Goal: Information Seeking & Learning: Check status

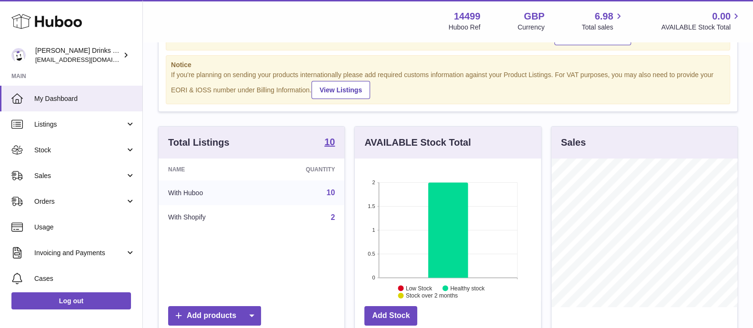
scroll to position [59, 0]
click at [65, 178] on span "Sales" at bounding box center [79, 176] width 91 height 9
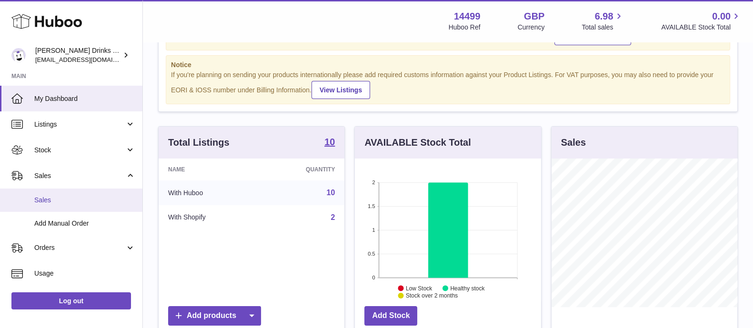
click at [67, 196] on span "Sales" at bounding box center [84, 200] width 101 height 9
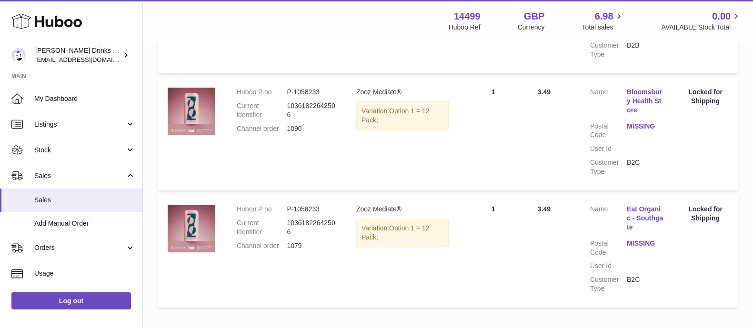
scroll to position [437, 0]
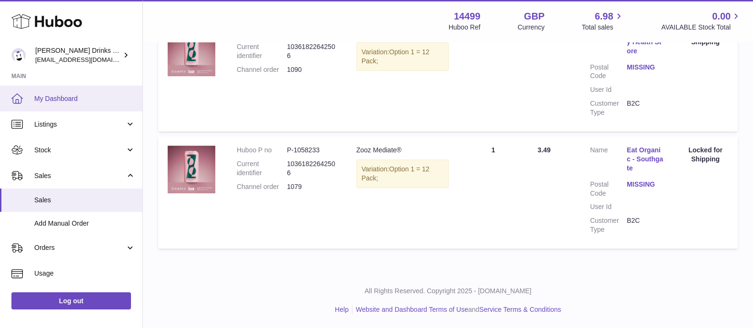
click at [55, 101] on span "My Dashboard" at bounding box center [84, 98] width 101 height 9
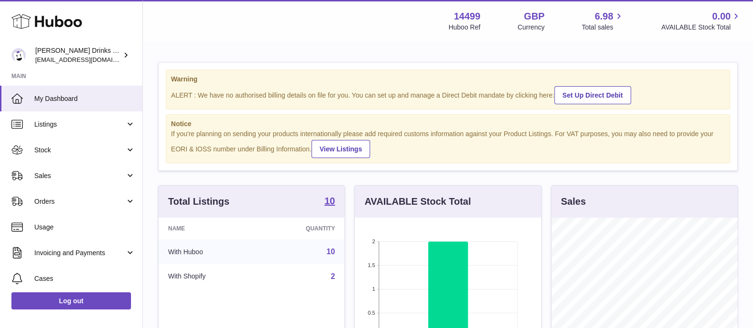
scroll to position [149, 185]
click at [71, 152] on span "Stock" at bounding box center [79, 150] width 91 height 9
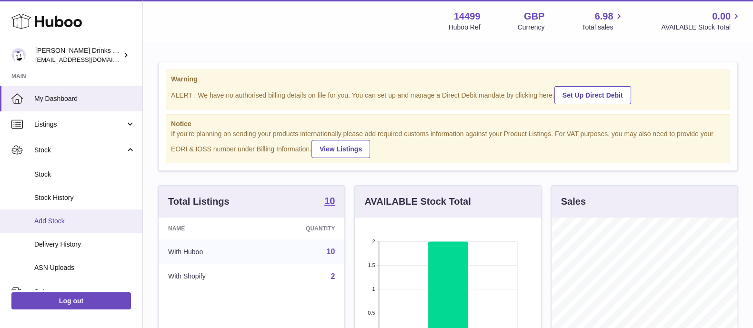
click at [92, 220] on span "Add Stock" at bounding box center [84, 221] width 101 height 9
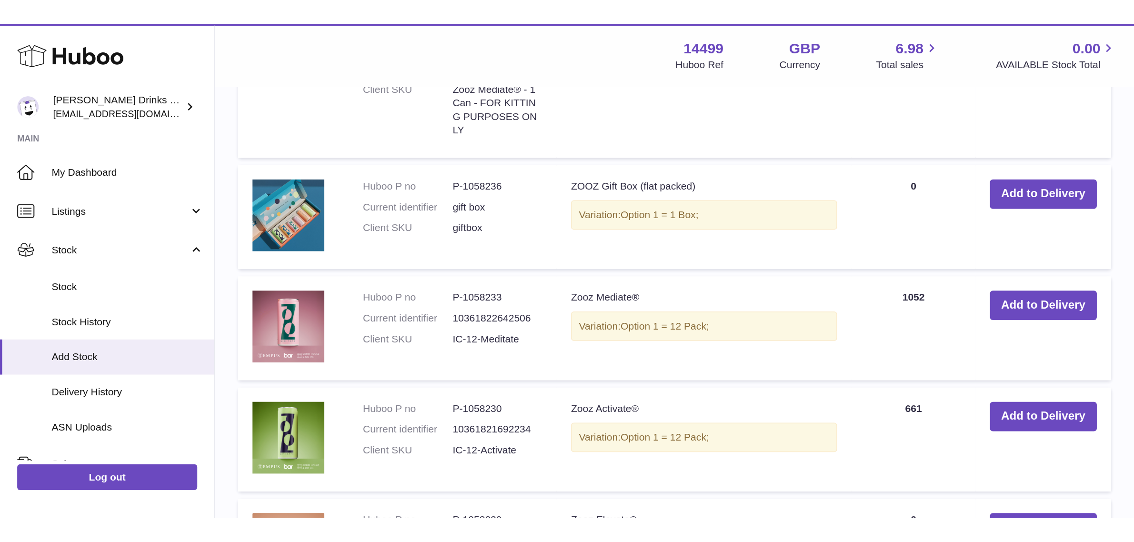
scroll to position [692, 0]
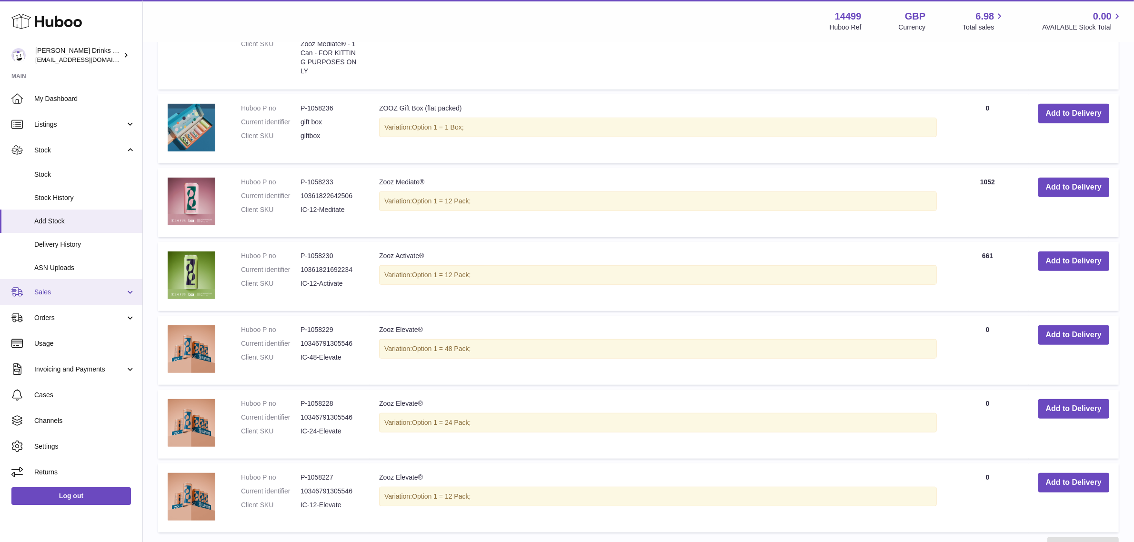
click at [63, 289] on span "Sales" at bounding box center [79, 292] width 91 height 9
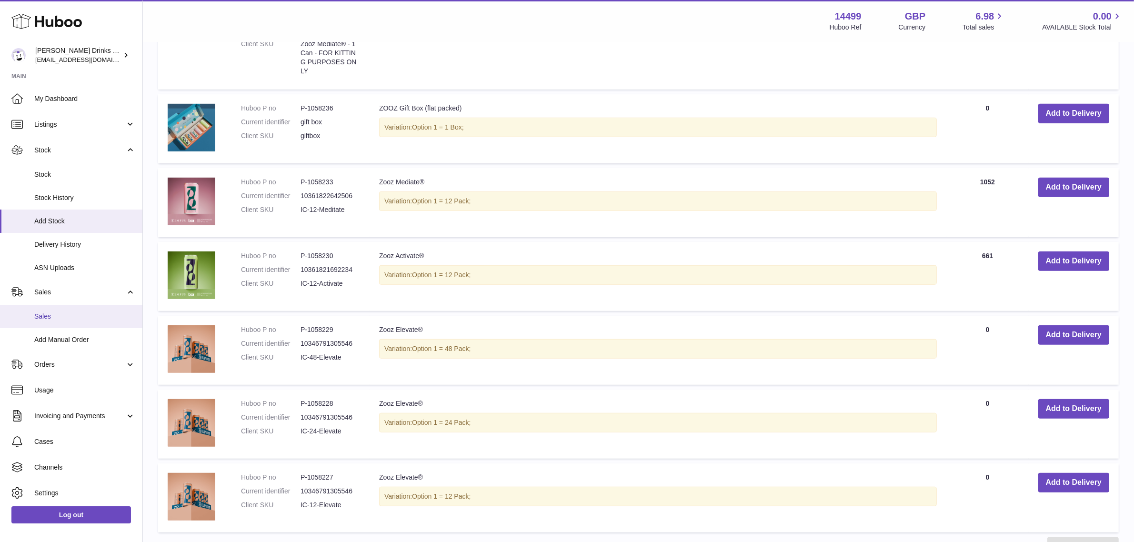
click at [64, 318] on span "Sales" at bounding box center [84, 316] width 101 height 9
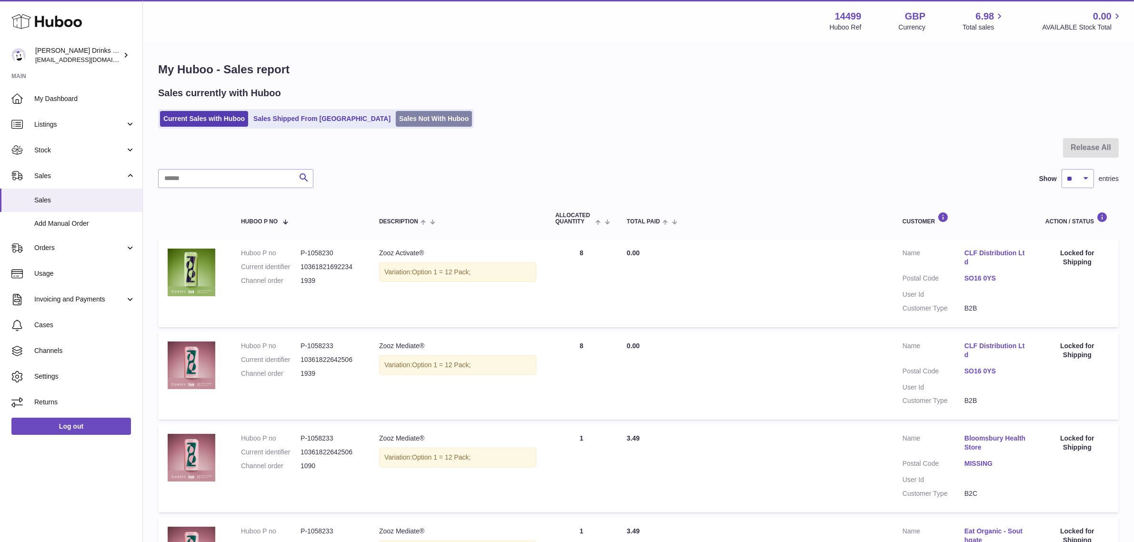
click at [396, 111] on link "Sales Not With Huboo" at bounding box center [434, 119] width 76 height 16
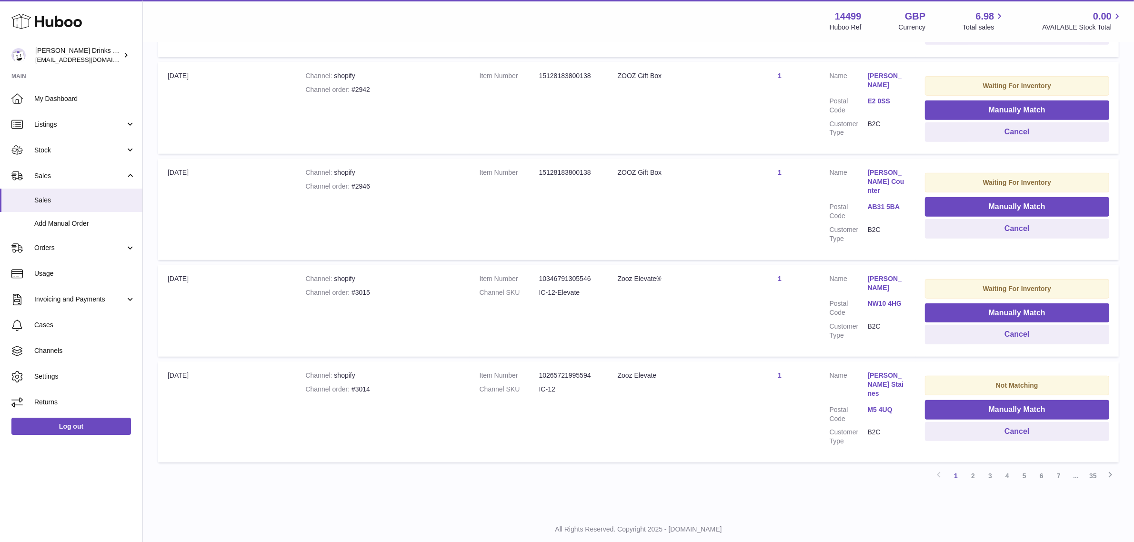
scroll to position [772, 0]
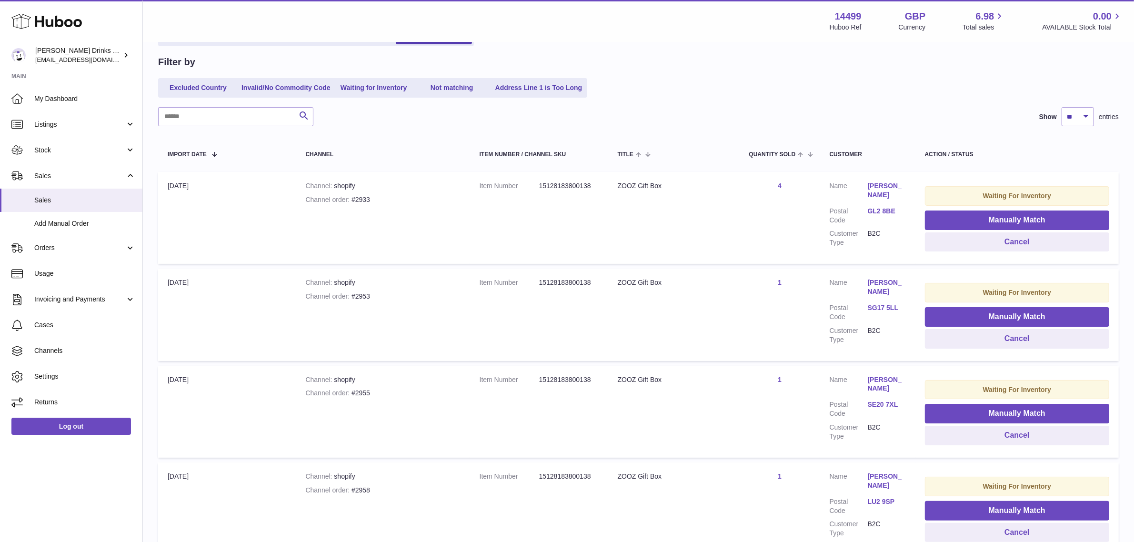
scroll to position [0, 0]
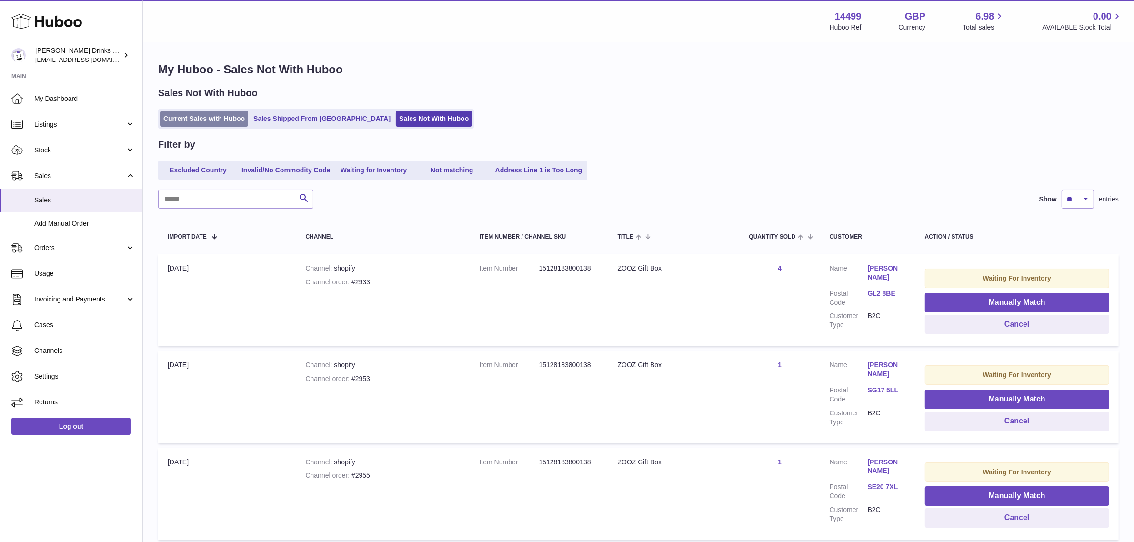
click at [213, 119] on link "Current Sales with Huboo" at bounding box center [204, 119] width 88 height 16
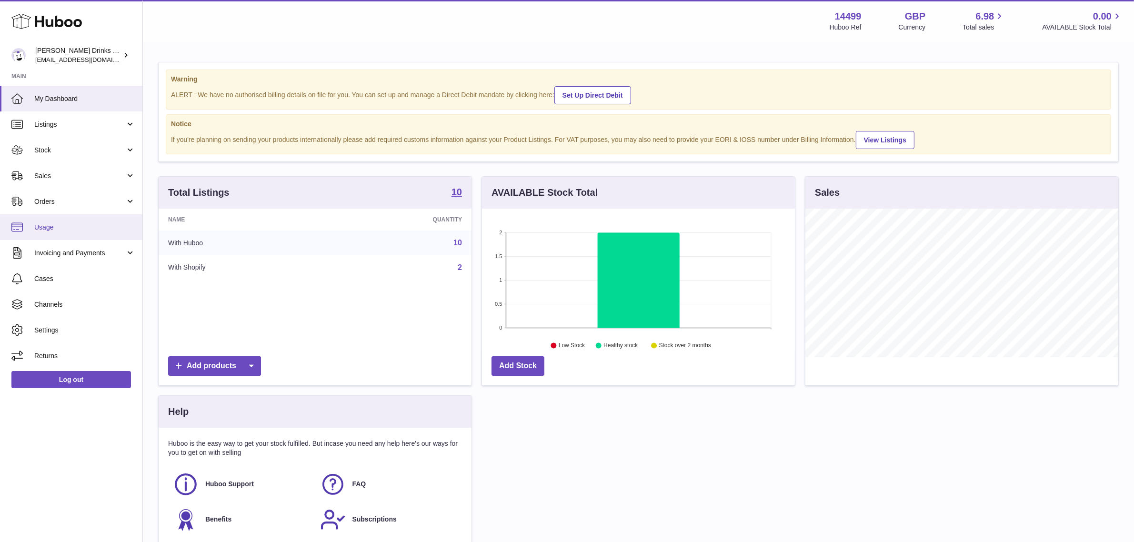
scroll to position [148, 313]
click at [79, 220] on link "Usage" at bounding box center [71, 227] width 142 height 26
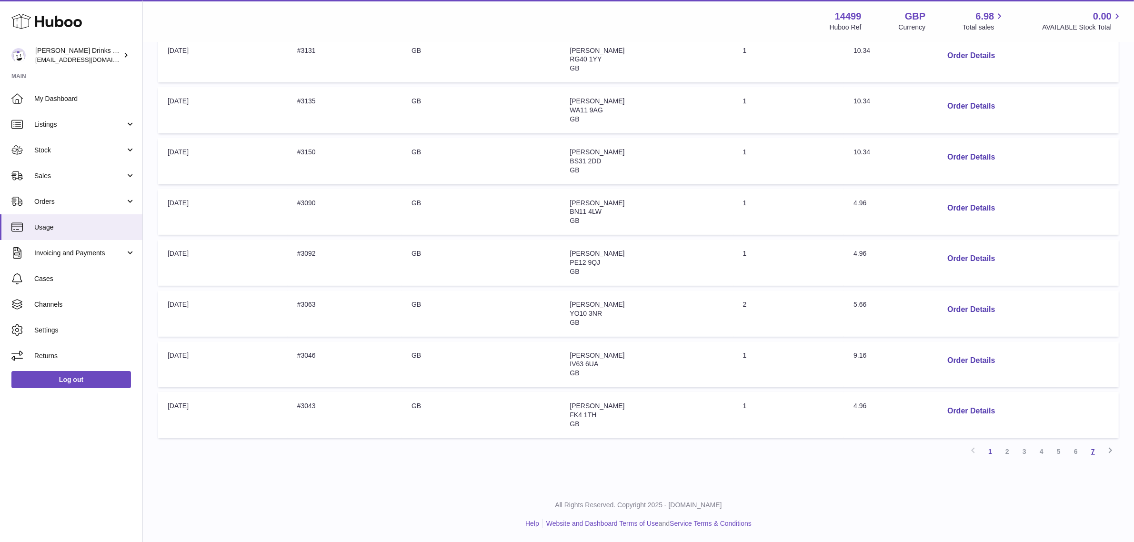
click at [1092, 449] on link "7" at bounding box center [1093, 451] width 17 height 17
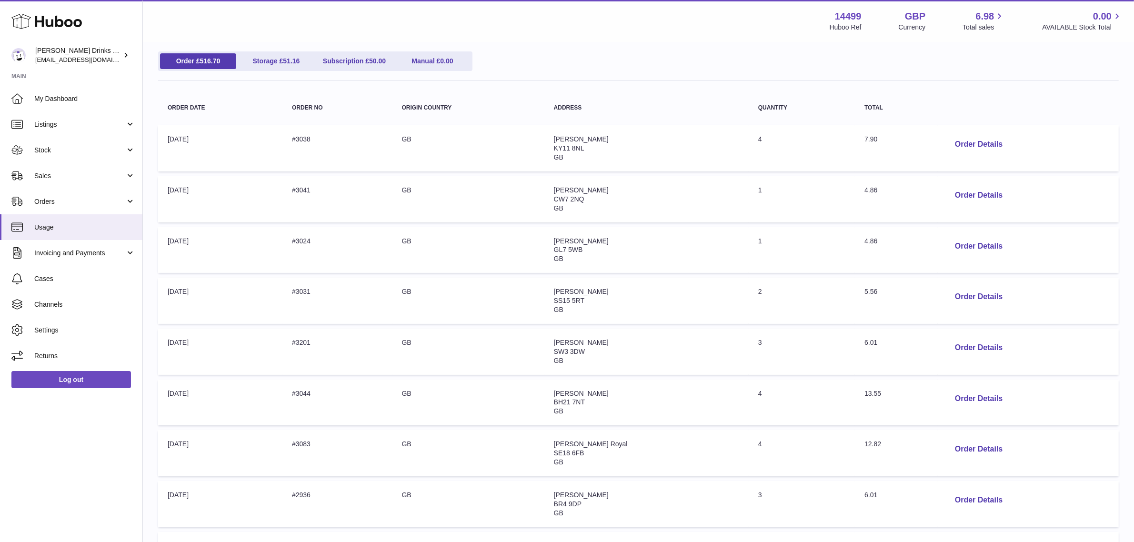
scroll to position [242, 0]
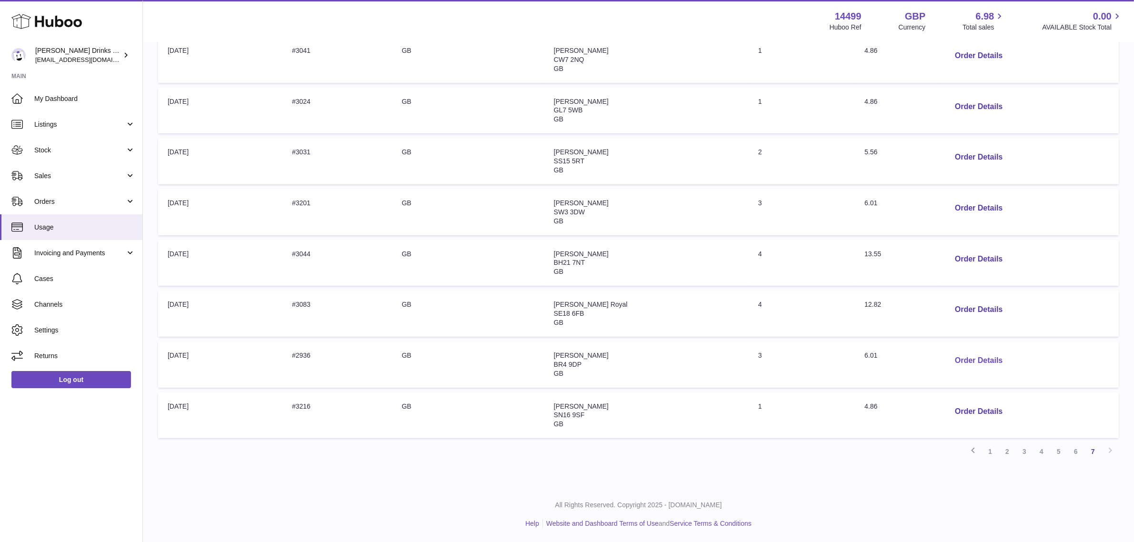
click at [967, 364] on button "Order Details" at bounding box center [979, 361] width 63 height 20
click at [841, 225] on div at bounding box center [572, 271] width 1144 height 542
click at [961, 307] on button "Order Details" at bounding box center [979, 310] width 63 height 20
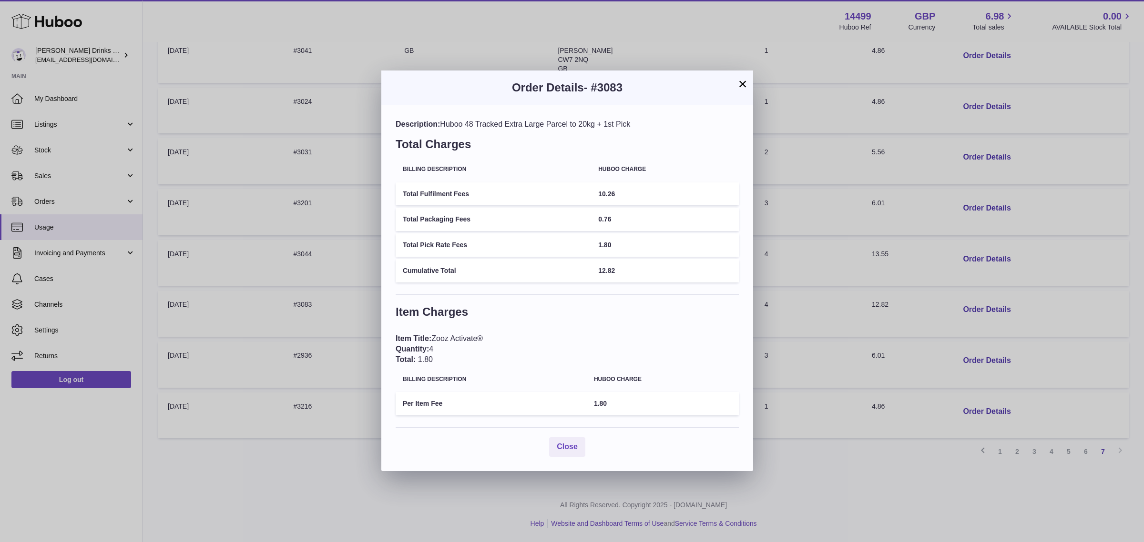
click at [863, 274] on div "× Order Details - #3083 Description: Huboo 48 Tracked Extra Large Parcel to 20k…" at bounding box center [572, 271] width 1144 height 542
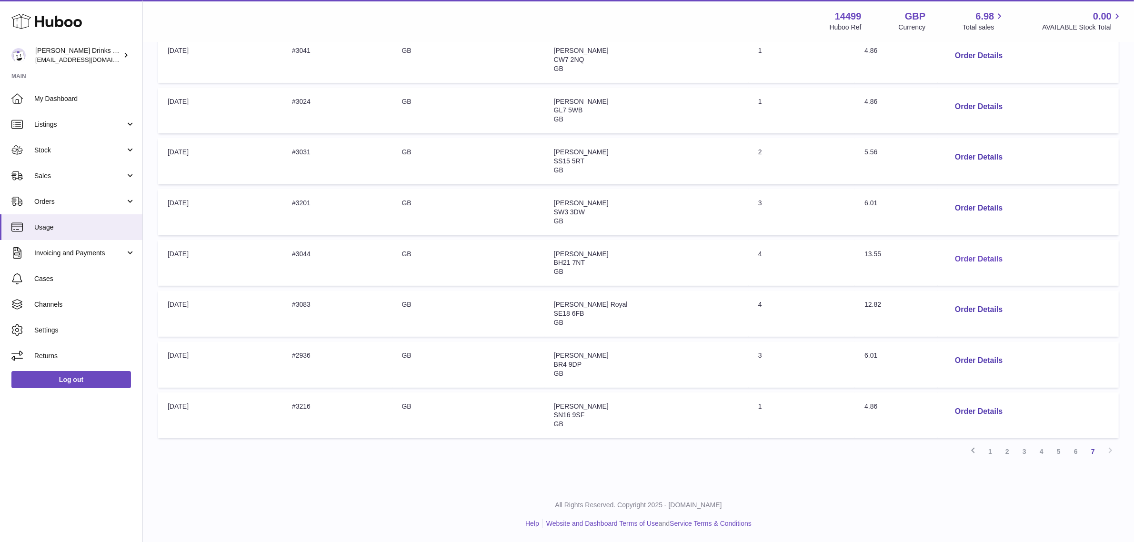
click at [982, 260] on button "Order Details" at bounding box center [979, 260] width 63 height 20
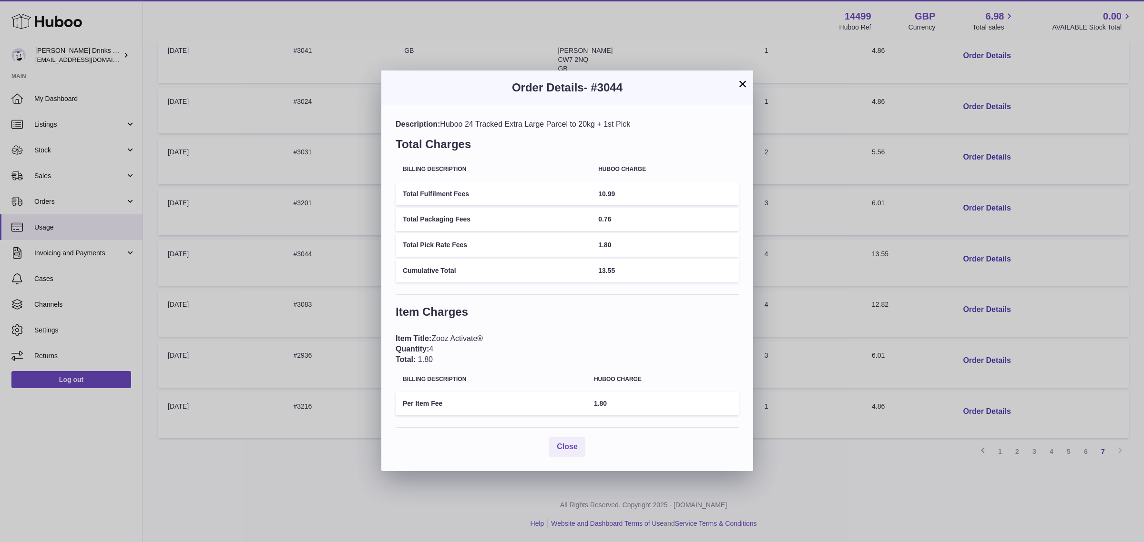
click at [901, 272] on div "× Order Details - #3044 Description: Huboo 24 Tracked Extra Large Parcel to 20k…" at bounding box center [572, 271] width 1144 height 542
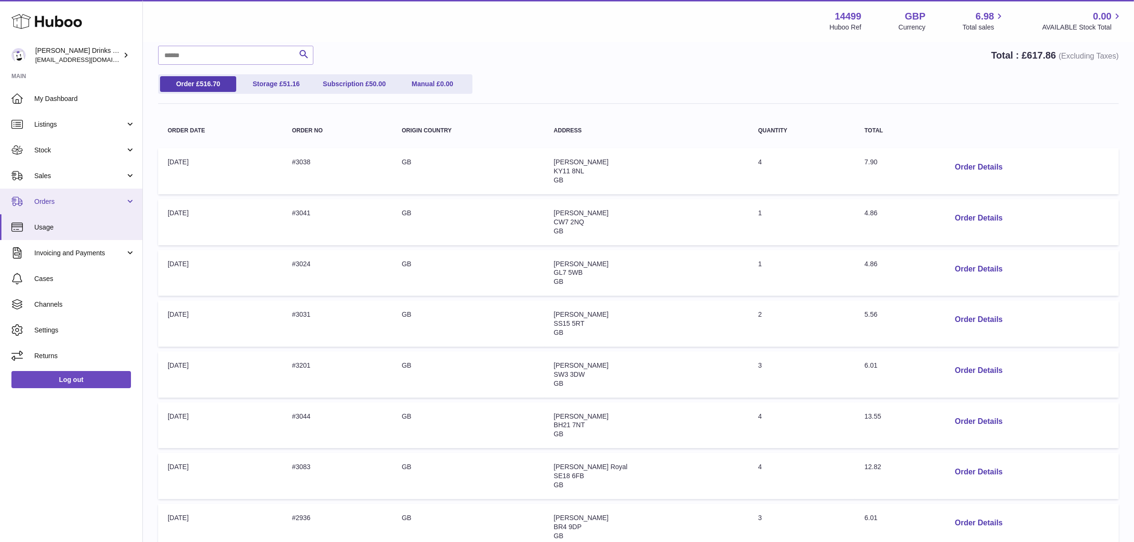
scroll to position [63, 0]
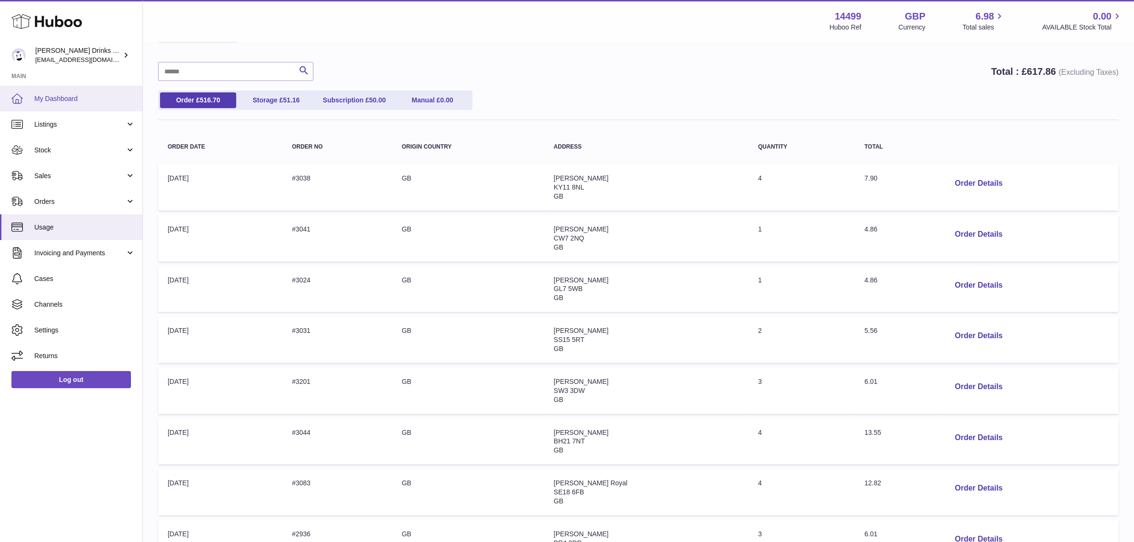
click at [35, 96] on span "My Dashboard" at bounding box center [84, 98] width 101 height 9
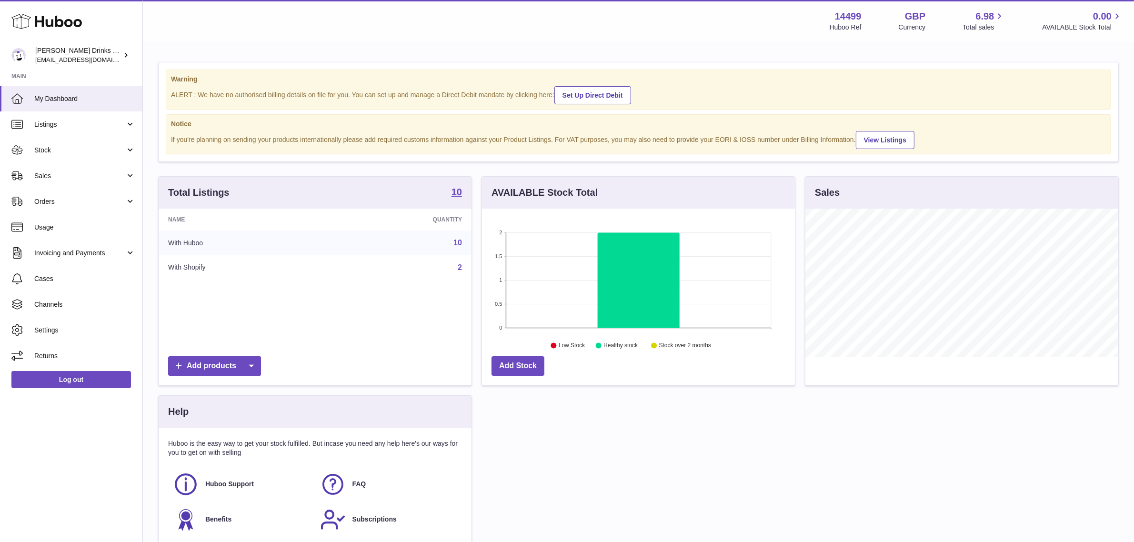
scroll to position [148, 313]
drag, startPoint x: 112, startPoint y: 178, endPoint x: 113, endPoint y: 199, distance: 21.0
click at [112, 178] on span "Sales" at bounding box center [79, 176] width 91 height 9
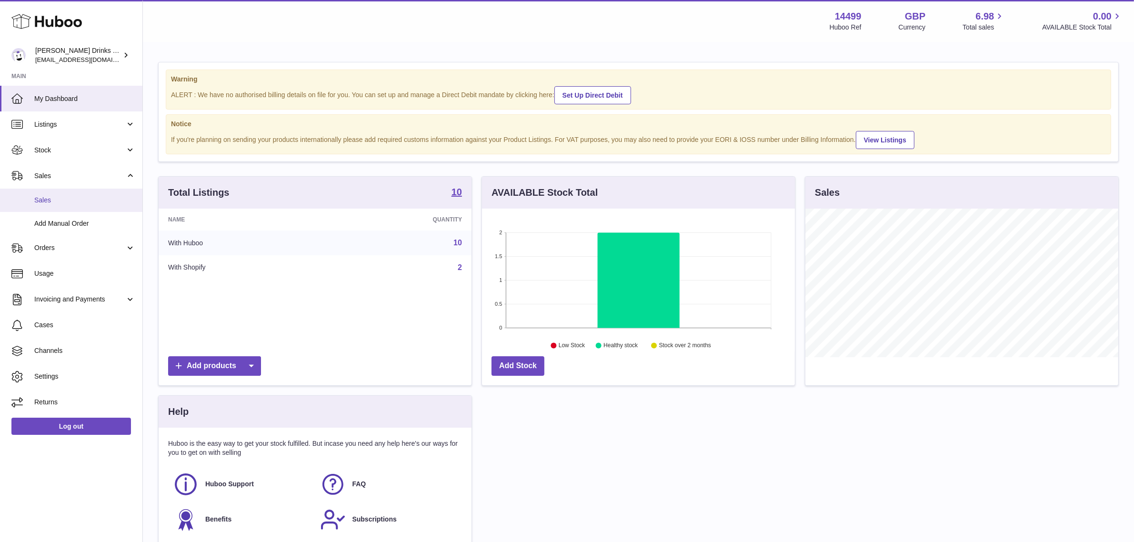
click at [95, 206] on link "Sales" at bounding box center [71, 200] width 142 height 23
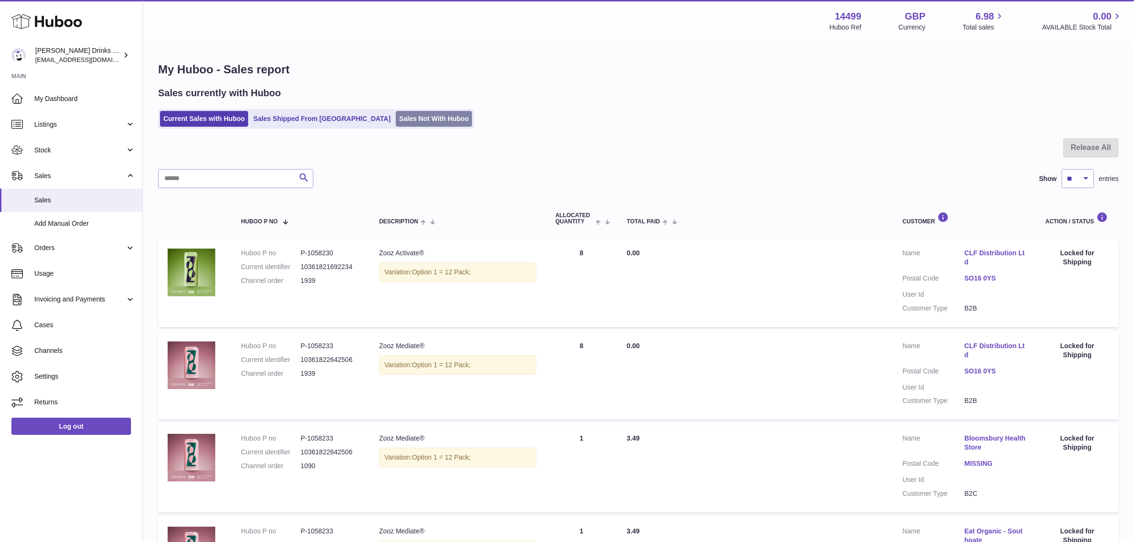
click at [396, 120] on link "Sales Not With Huboo" at bounding box center [434, 119] width 76 height 16
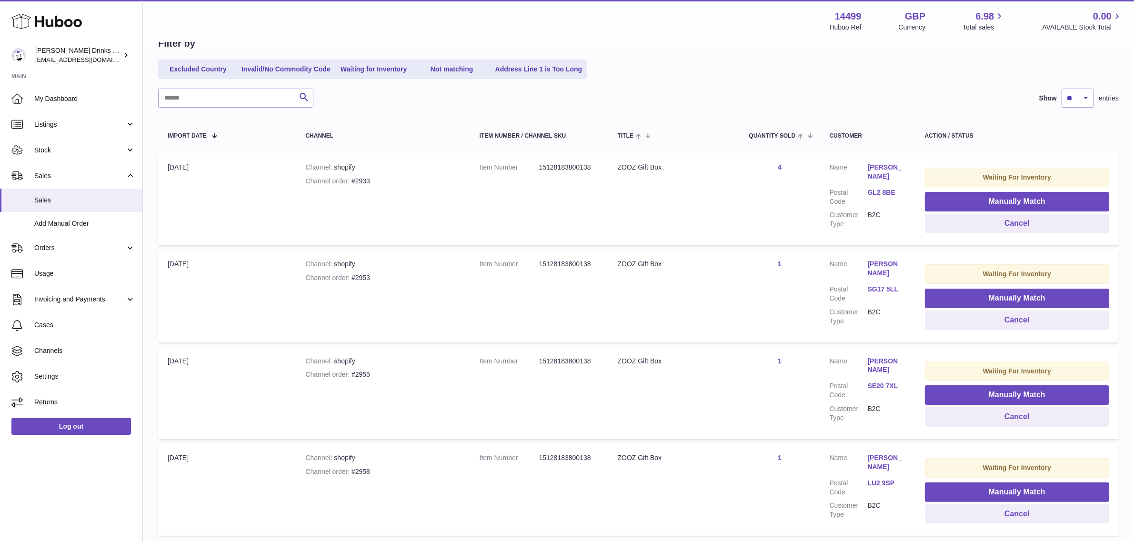
scroll to position [60, 0]
